Goal: Book appointment/travel/reservation

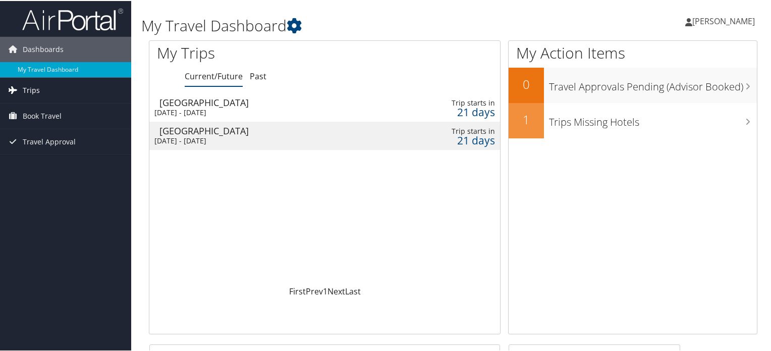
click at [25, 89] on span "Trips" at bounding box center [31, 89] width 17 height 25
click at [34, 158] on span "Book Travel" at bounding box center [42, 160] width 39 height 25
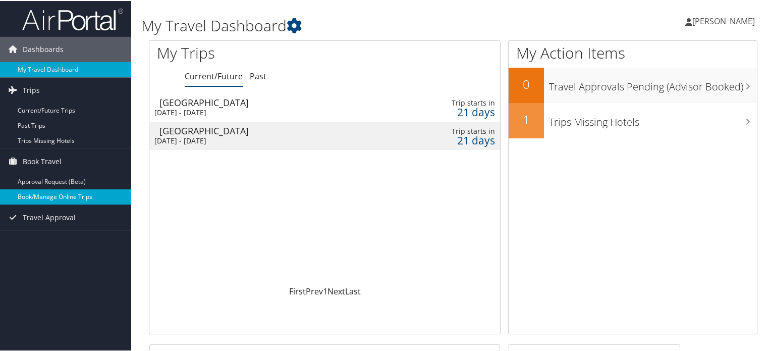
click at [35, 192] on link "Book/Manage Online Trips" at bounding box center [65, 195] width 131 height 15
